Goal: Navigation & Orientation: Go to known website

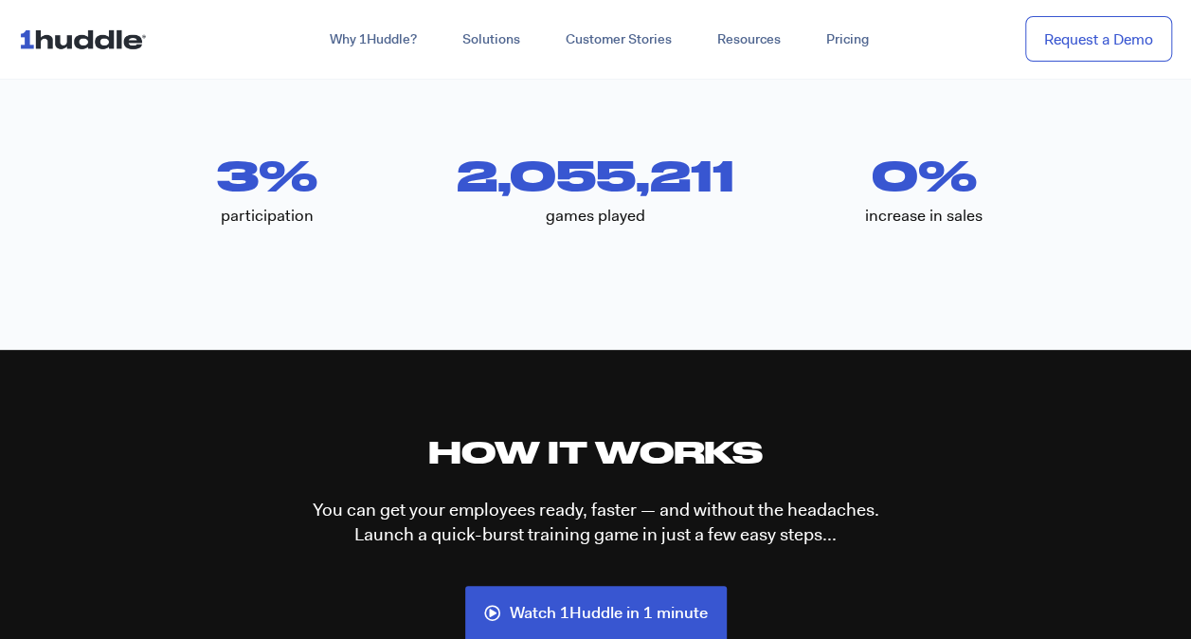
scroll to position [3854, 0]
